Goal: Transaction & Acquisition: Purchase product/service

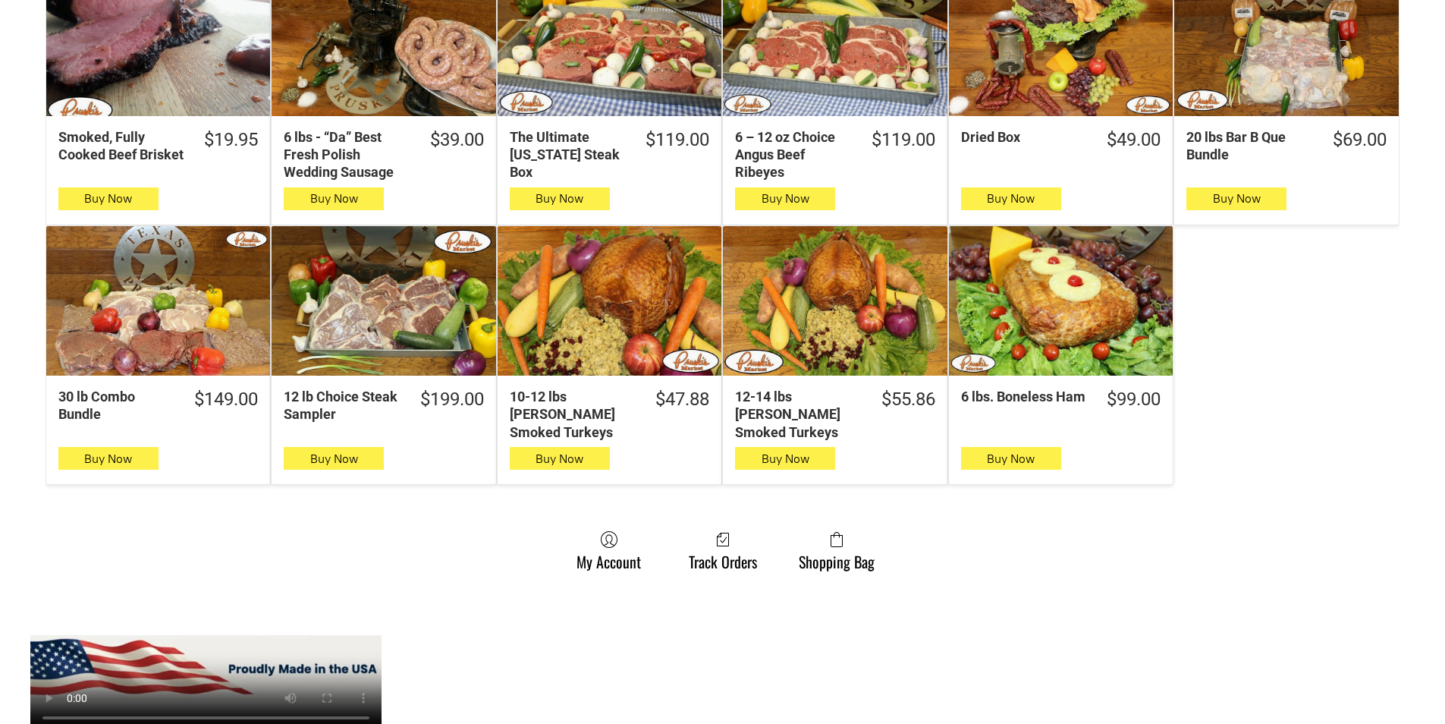
scroll to position [834, 0]
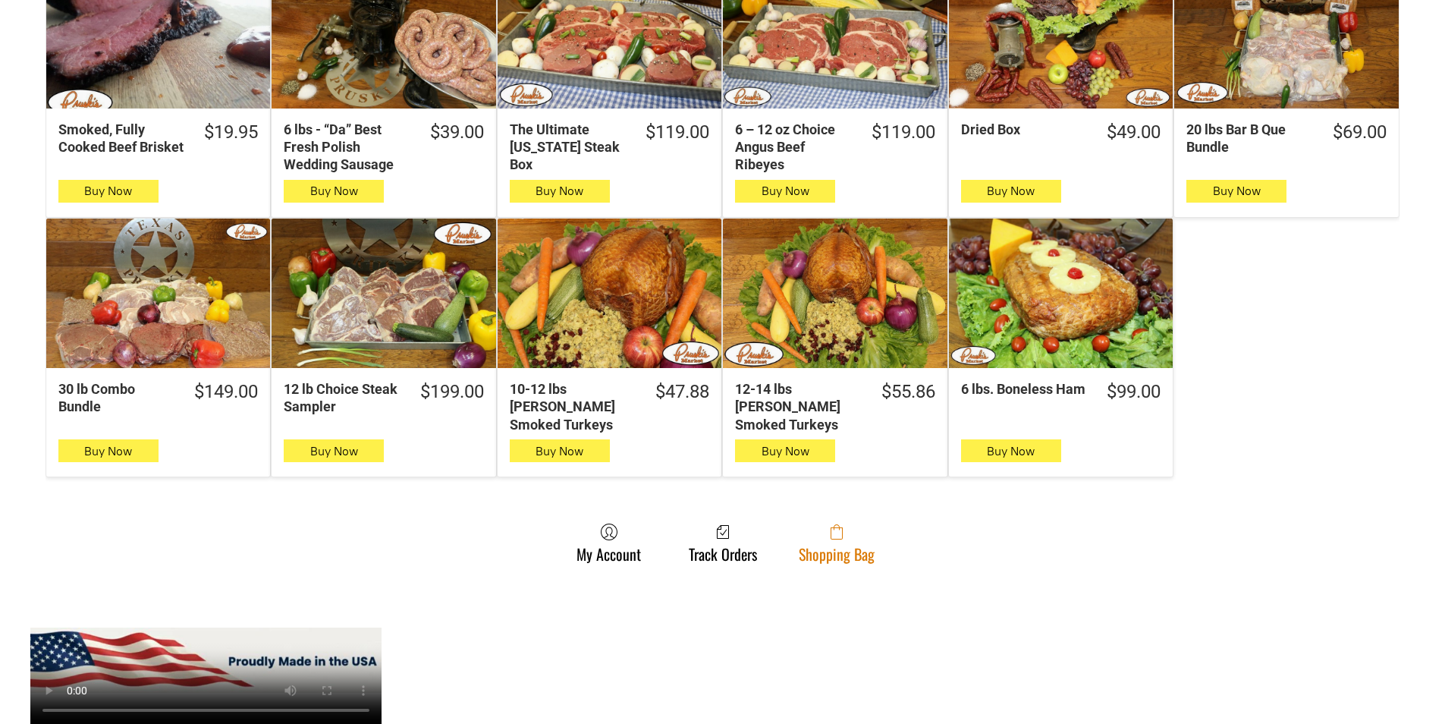
click at [840, 540] on link "Shopping Bag" at bounding box center [836, 543] width 91 height 40
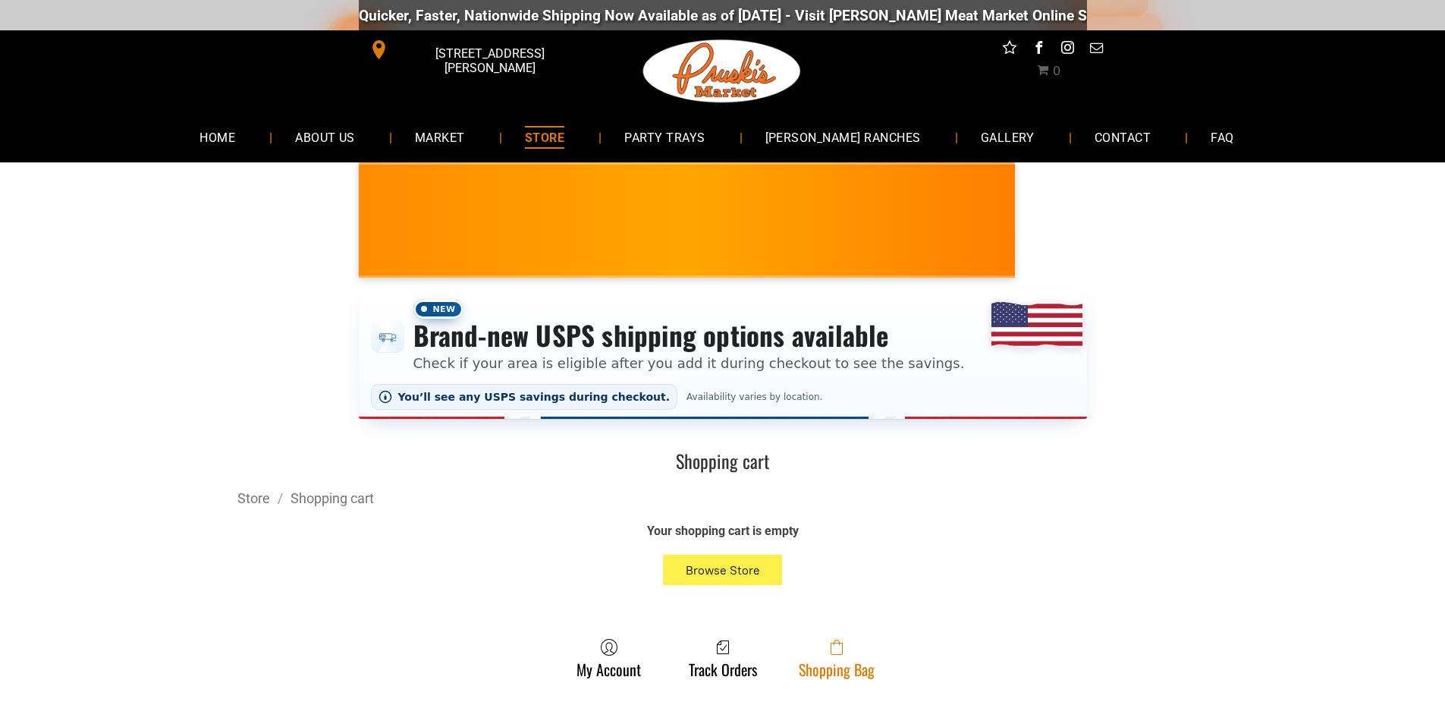
click at [837, 648] on icon at bounding box center [836, 646] width 12 height 15
click at [852, 660] on link "Shopping Bag" at bounding box center [836, 658] width 91 height 40
click at [847, 648] on span at bounding box center [837, 647] width 76 height 18
